Goal: Information Seeking & Learning: Learn about a topic

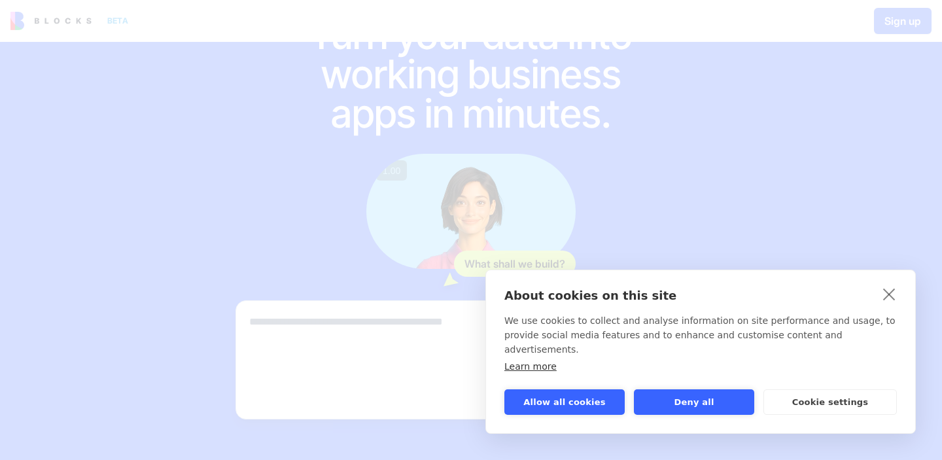
scroll to position [77, 0]
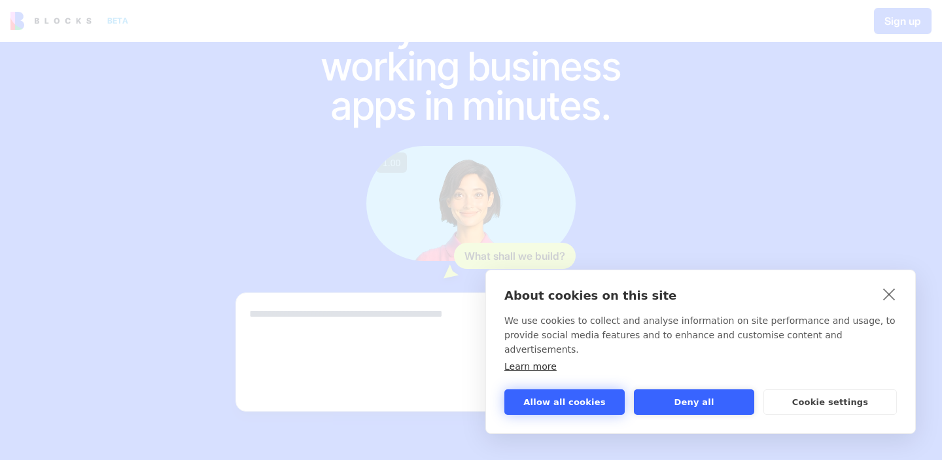
click at [592, 393] on button "Allow all cookies" at bounding box center [564, 402] width 120 height 26
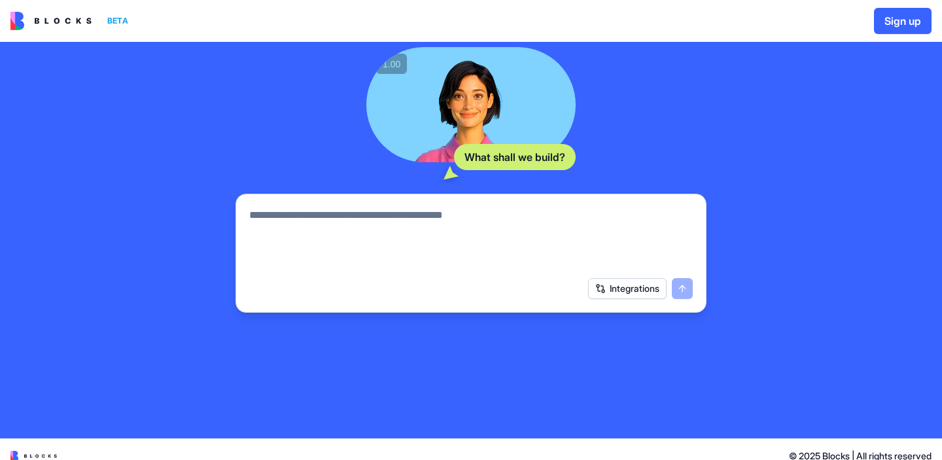
scroll to position [177, 0]
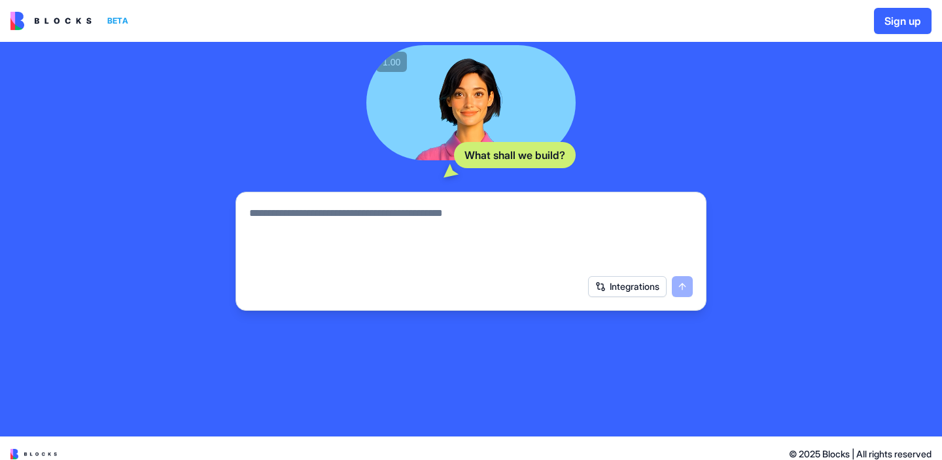
click at [545, 265] on textarea at bounding box center [470, 236] width 443 height 63
type textarea "***"
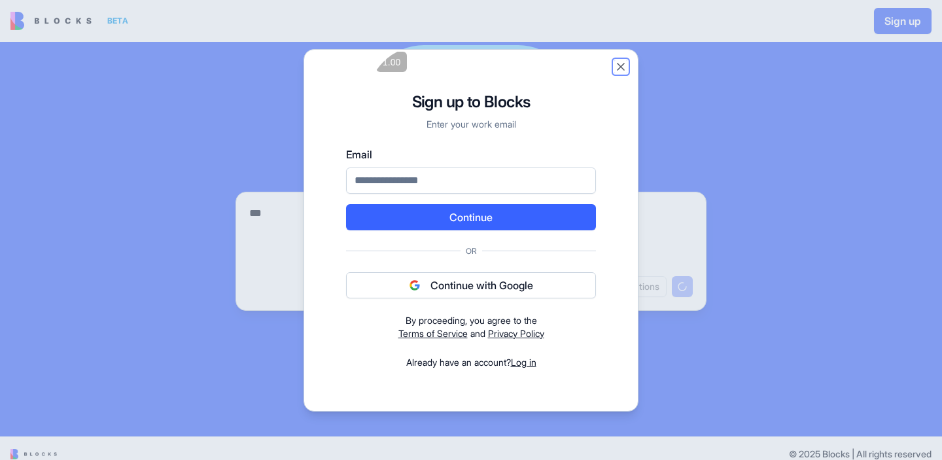
click at [620, 63] on button "Close" at bounding box center [620, 66] width 13 height 13
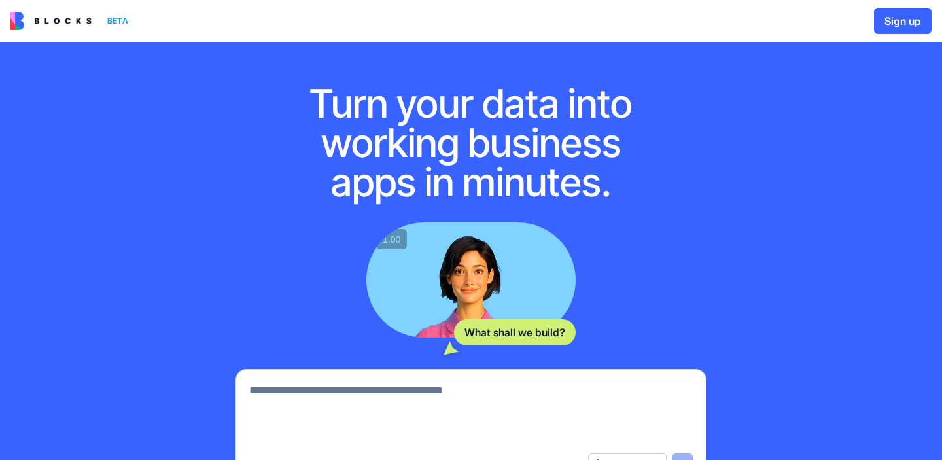
click at [44, 18] on img at bounding box center [50, 21] width 81 height 18
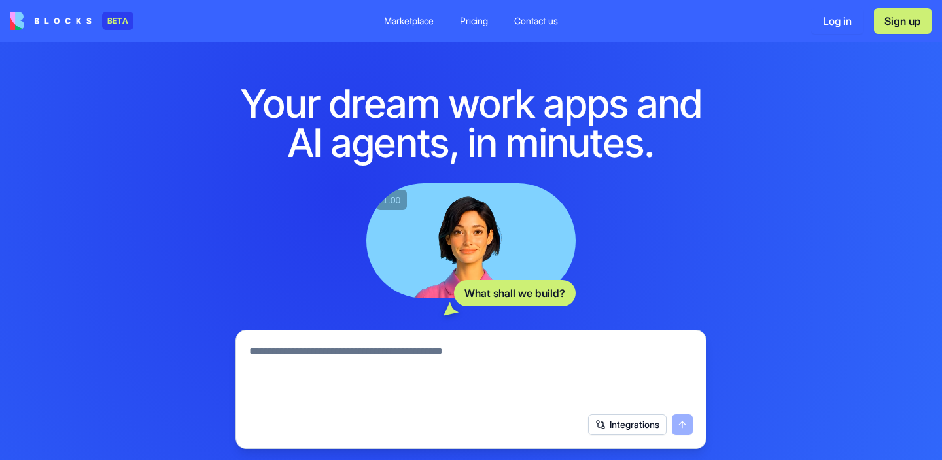
click at [421, 21] on div "Marketplace" at bounding box center [409, 20] width 50 height 13
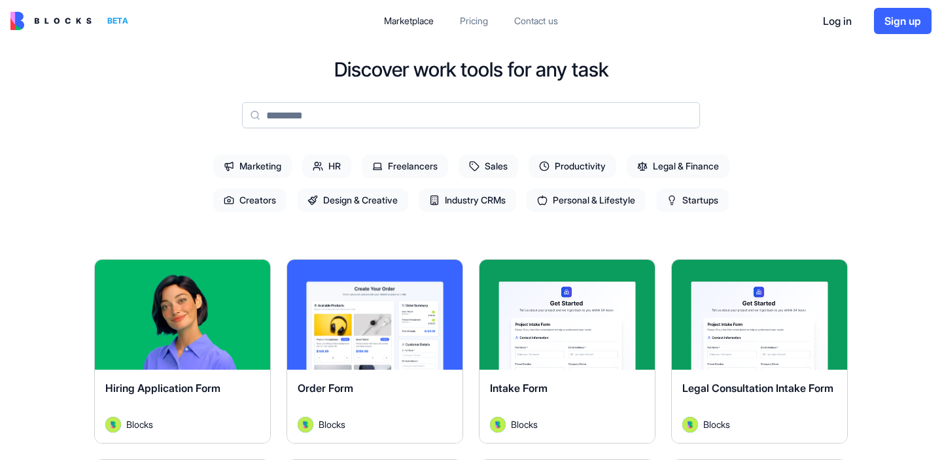
click at [481, 29] on link "Pricing" at bounding box center [473, 21] width 49 height 24
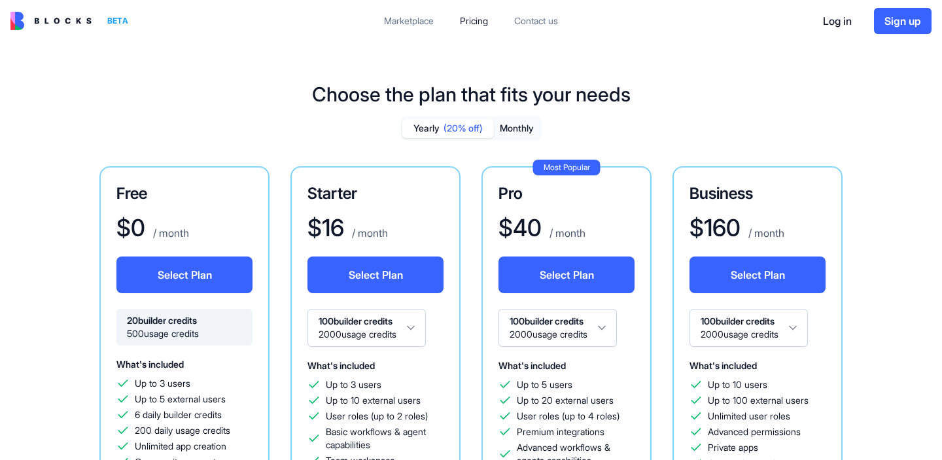
click at [424, 25] on div "Marketplace" at bounding box center [409, 20] width 50 height 13
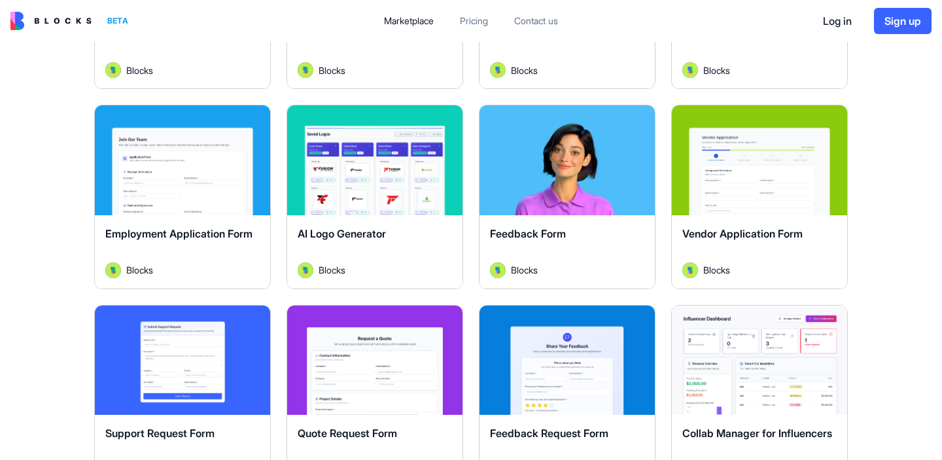
scroll to position [553, 0]
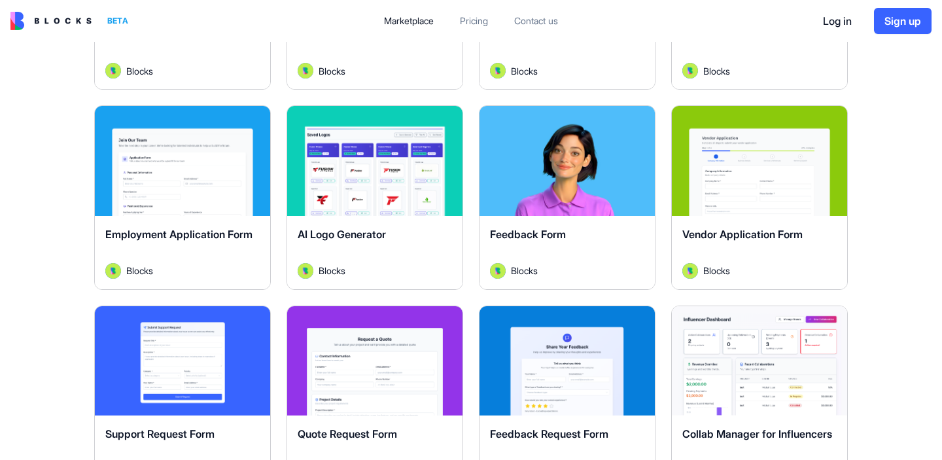
click at [372, 174] on div "Explore" at bounding box center [374, 161] width 175 height 110
